Goal: Navigation & Orientation: Find specific page/section

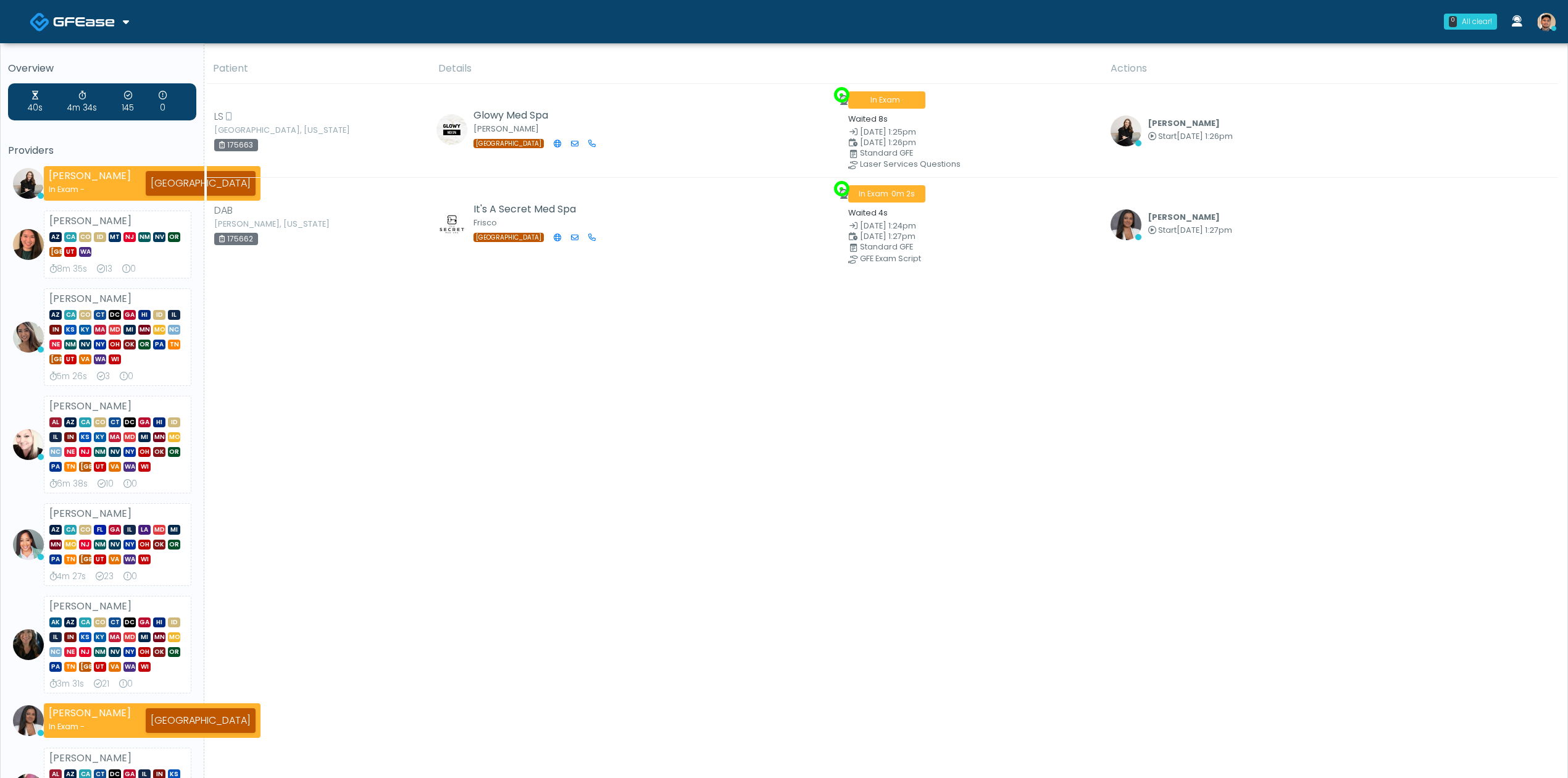
click at [101, 16] on img at bounding box center [84, 22] width 62 height 13
click at [95, 68] on div "Average Review Time" at bounding box center [82, 76] width 94 height 18
click at [84, 22] on img at bounding box center [84, 22] width 62 height 13
click at [89, 23] on img at bounding box center [84, 22] width 62 height 13
click at [87, 54] on link "Docovia Staffing" at bounding box center [84, 64] width 128 height 30
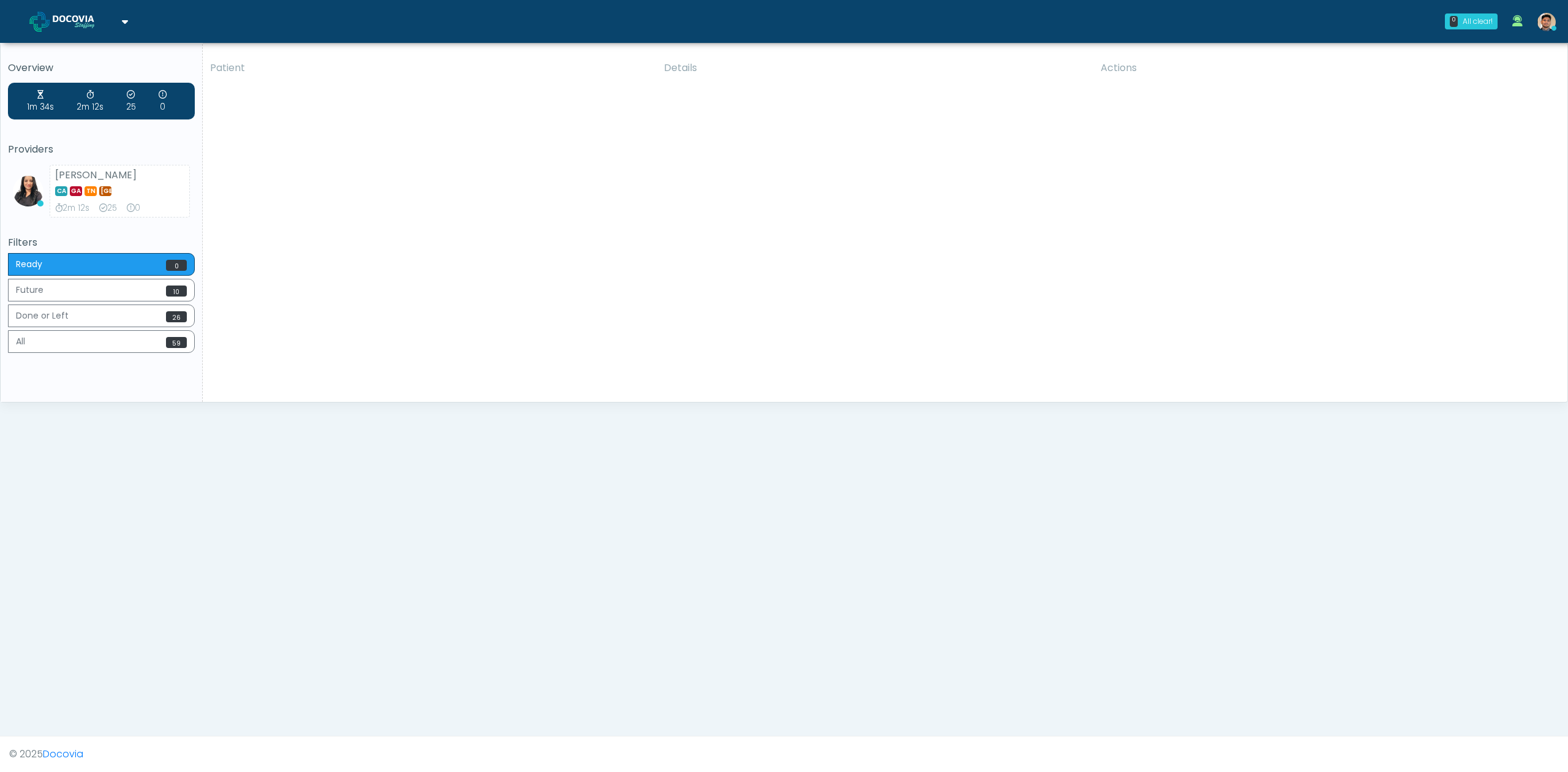
click at [106, 23] on img at bounding box center [83, 22] width 61 height 13
click at [93, 92] on link "GFEase" at bounding box center [84, 92] width 127 height 30
click at [88, 18] on img at bounding box center [83, 22] width 61 height 13
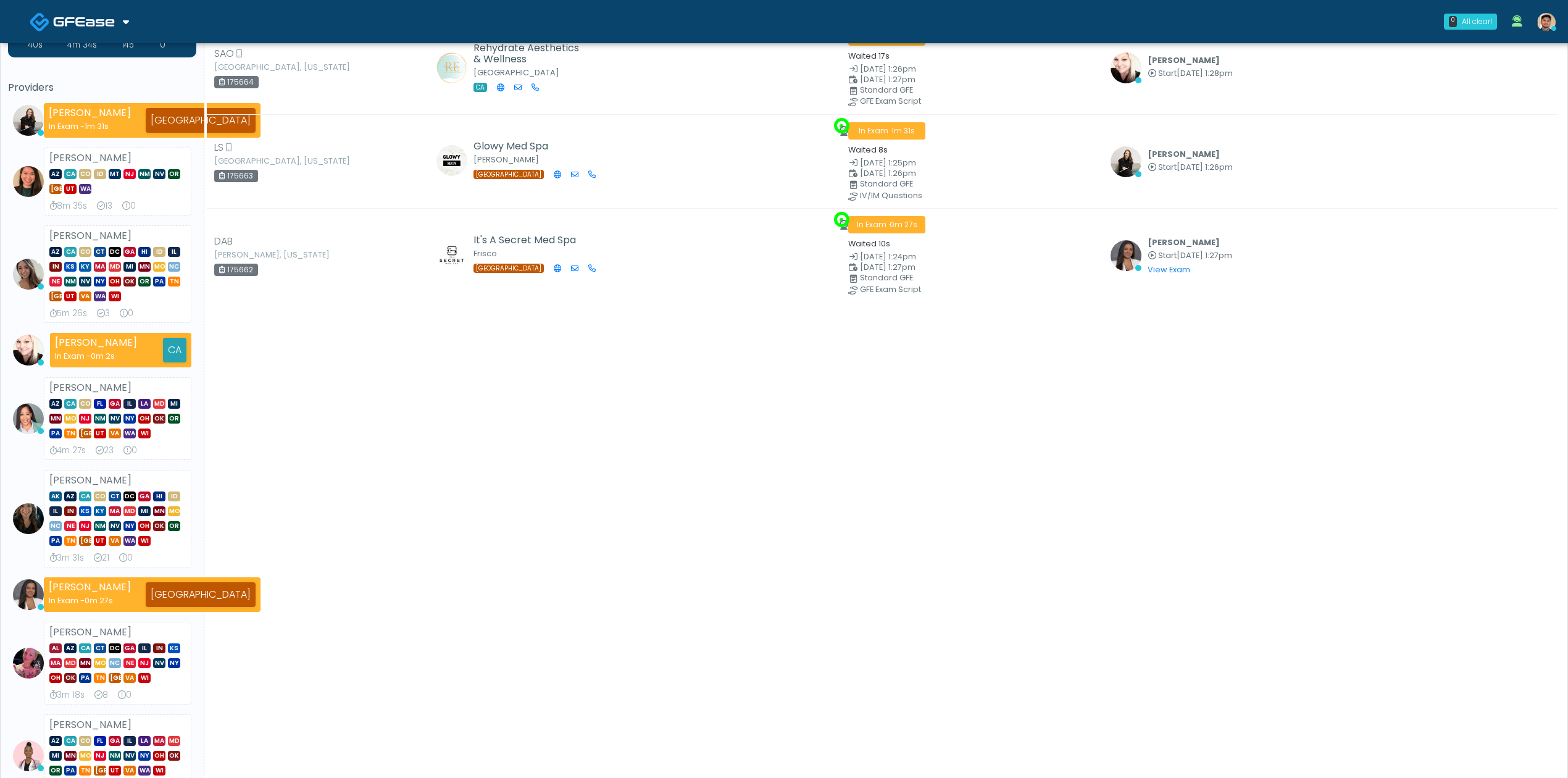
scroll to position [329, 0]
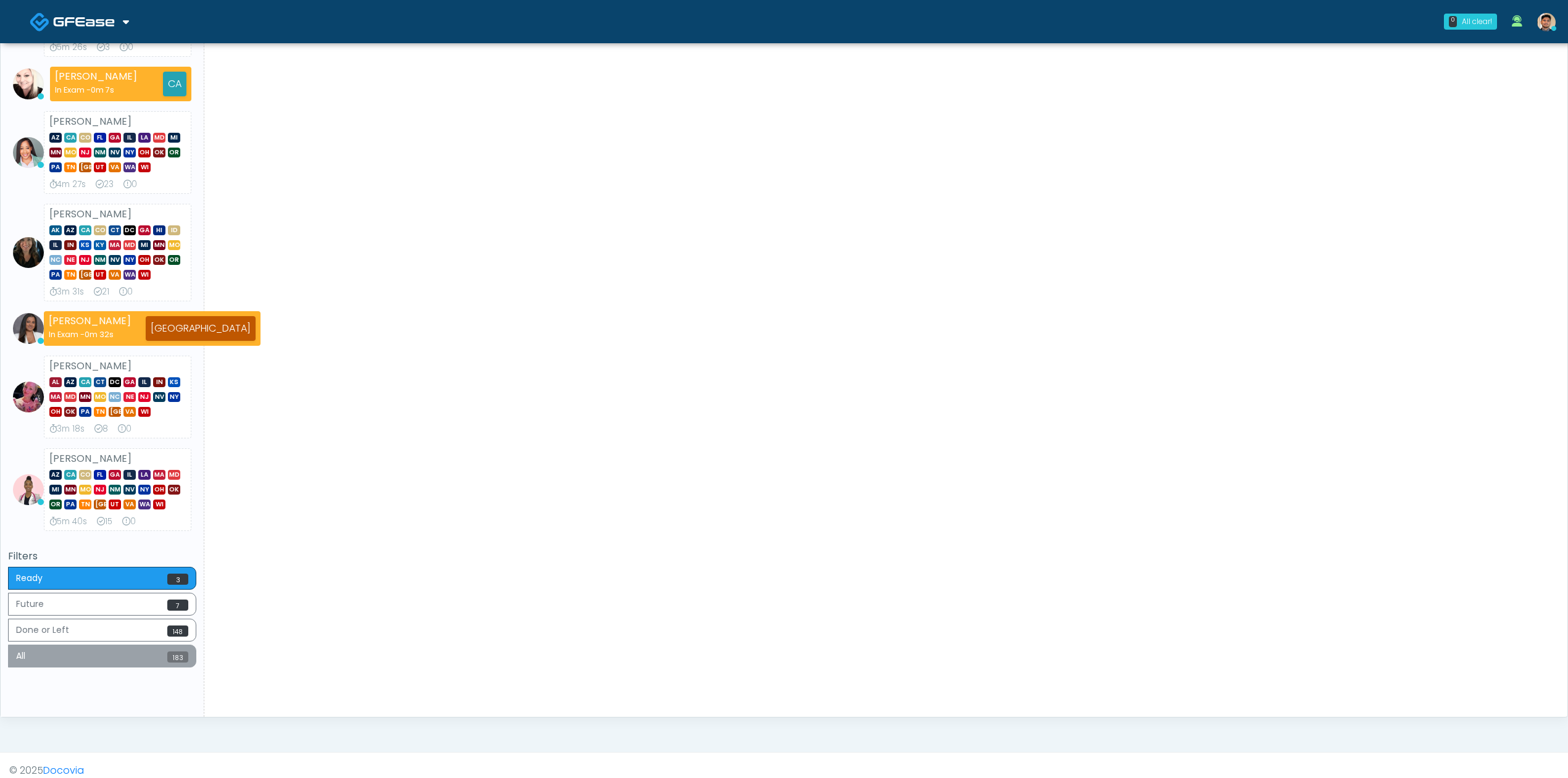
click at [132, 656] on button "All 183" at bounding box center [102, 656] width 189 height 23
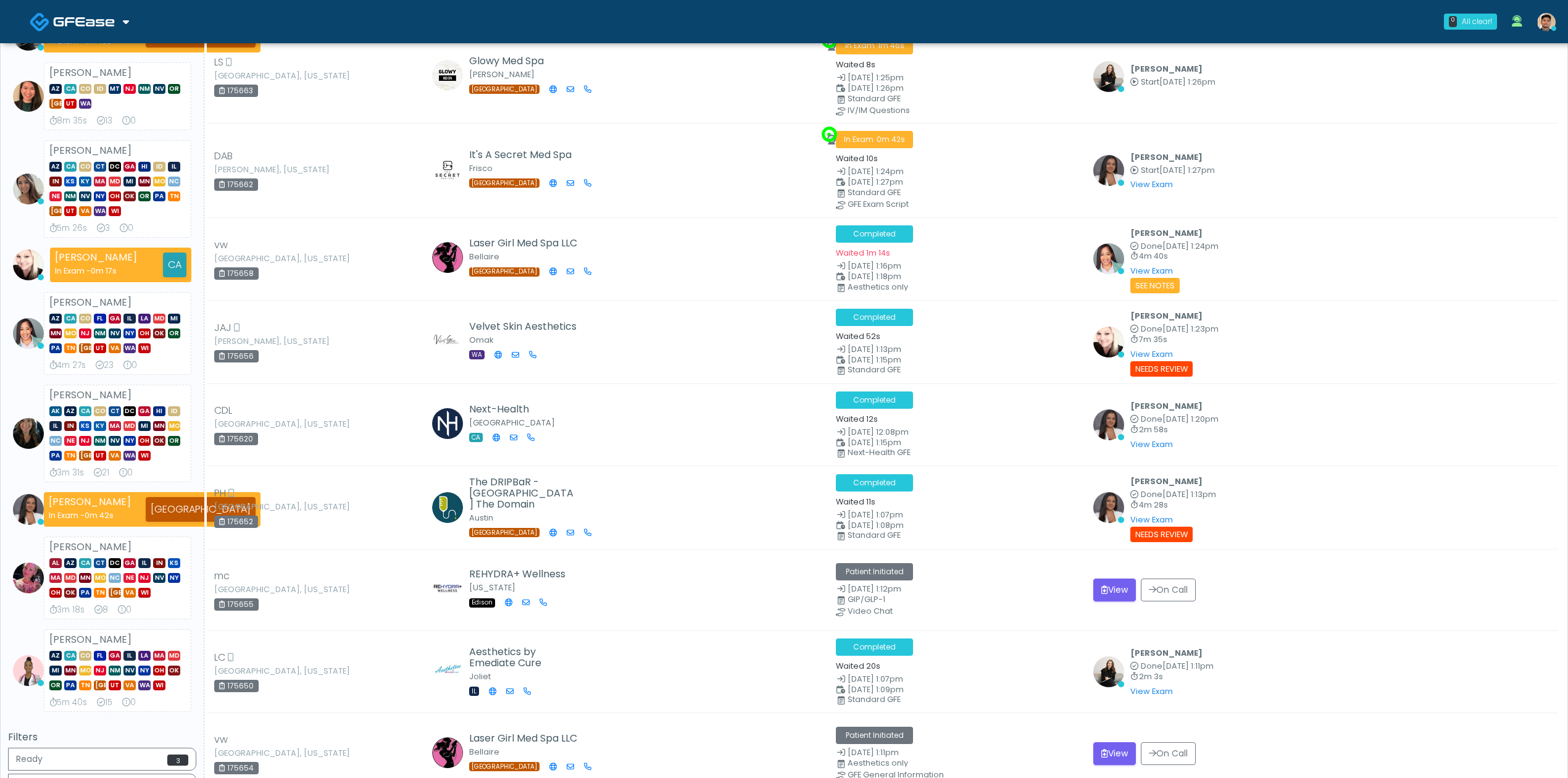
scroll to position [0, 0]
